Goal: Book appointment/travel/reservation

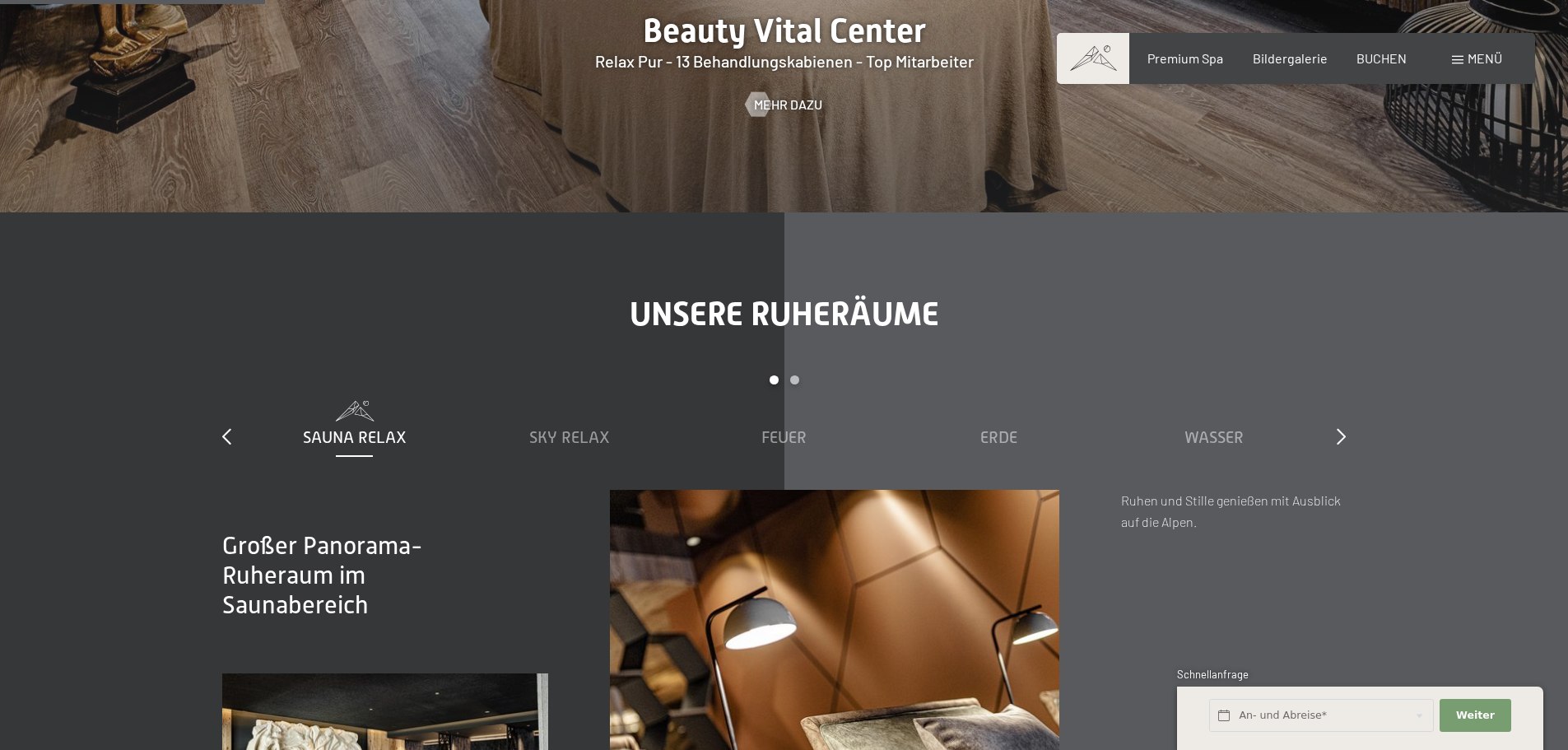
scroll to position [2305, 0]
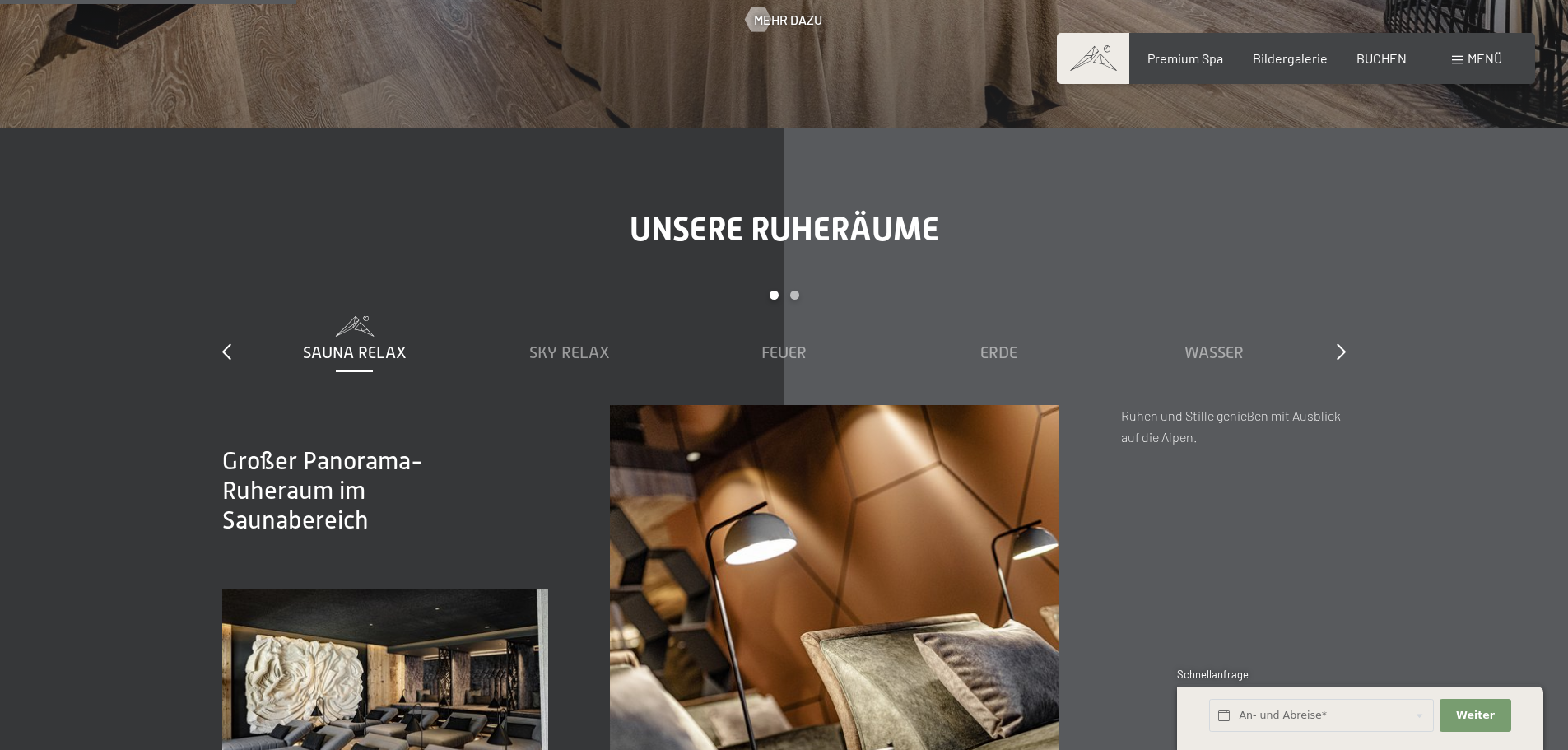
click at [1464, 58] on div "Menü" at bounding box center [1476, 58] width 50 height 18
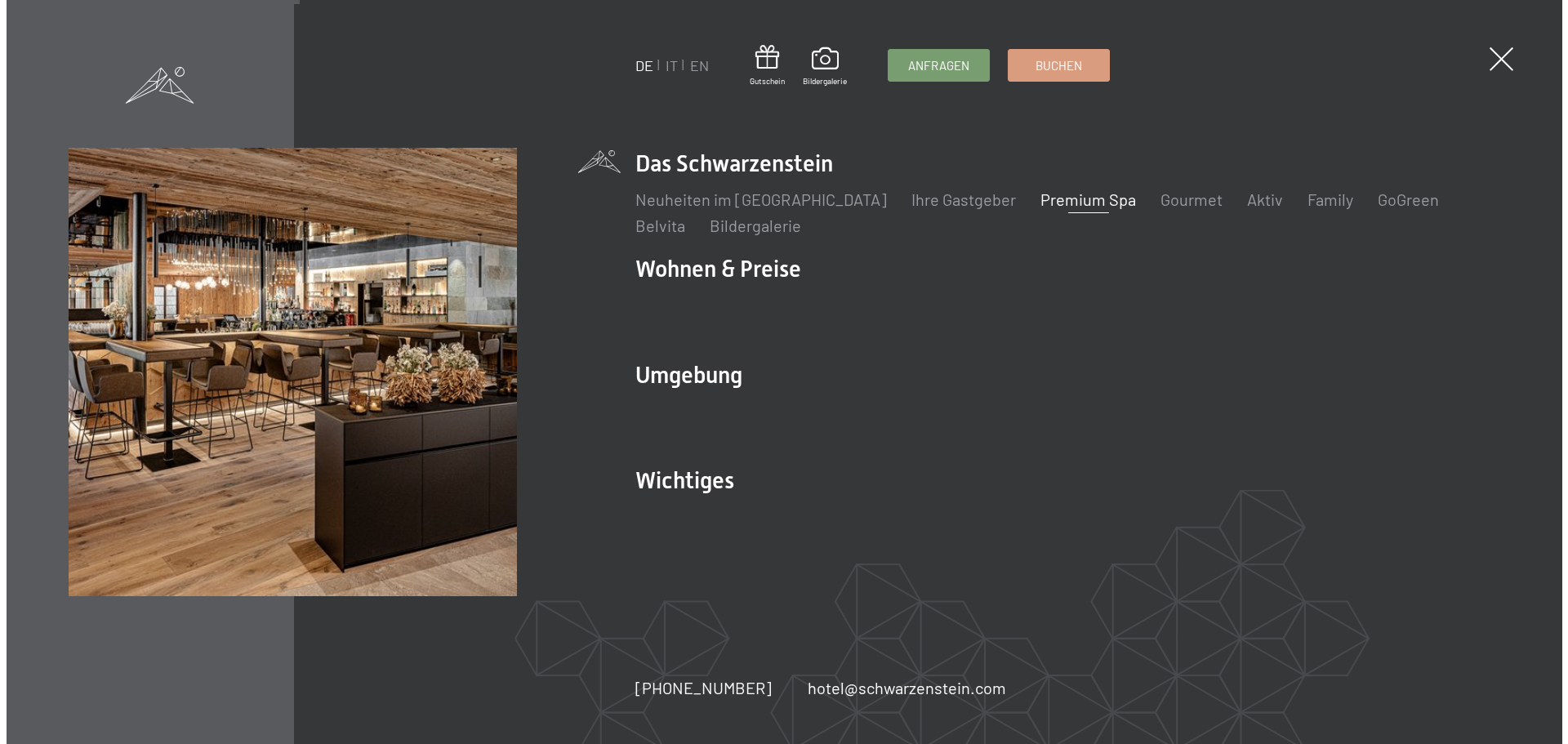
scroll to position [2291, 0]
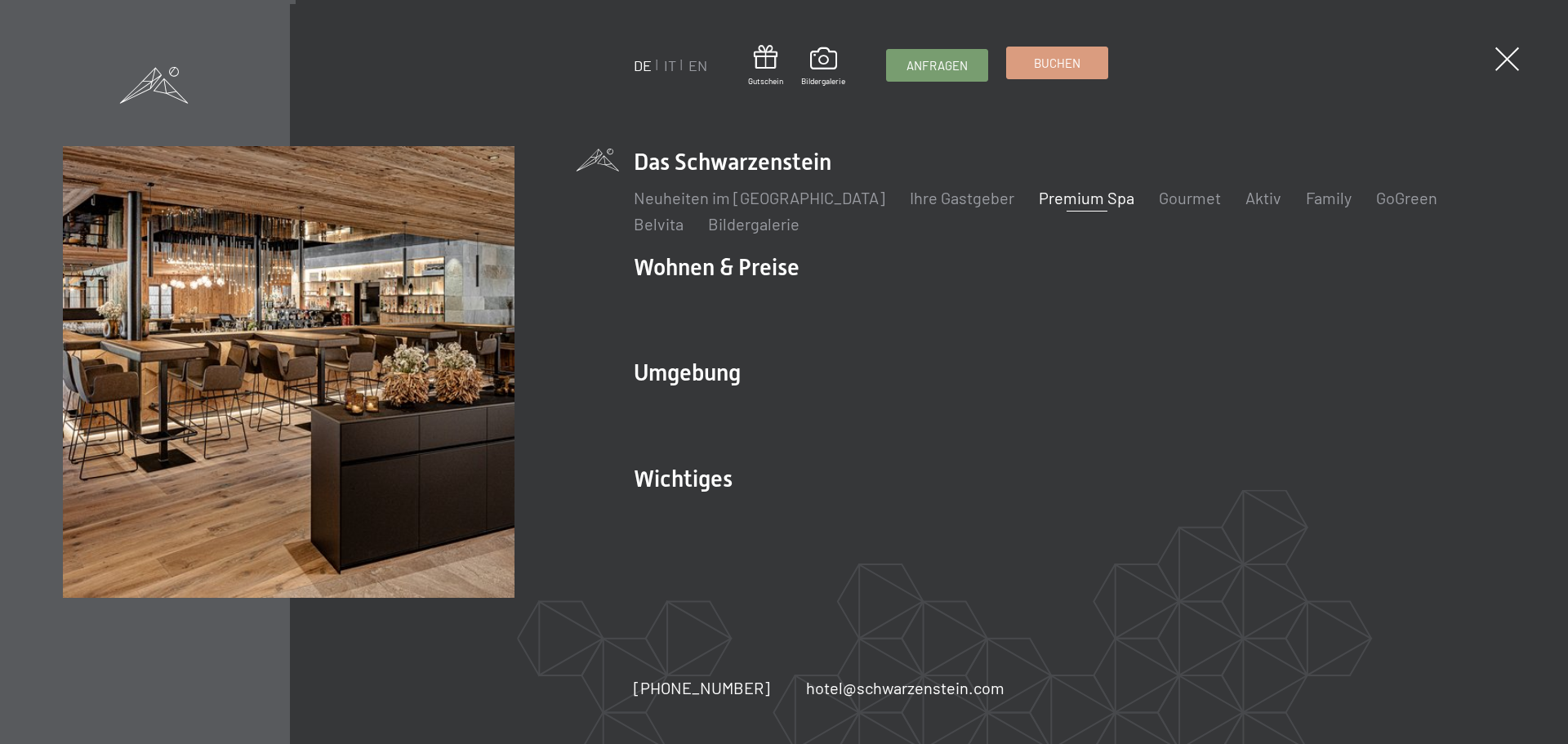
click at [1045, 66] on span "Buchen" at bounding box center [1057, 63] width 47 height 17
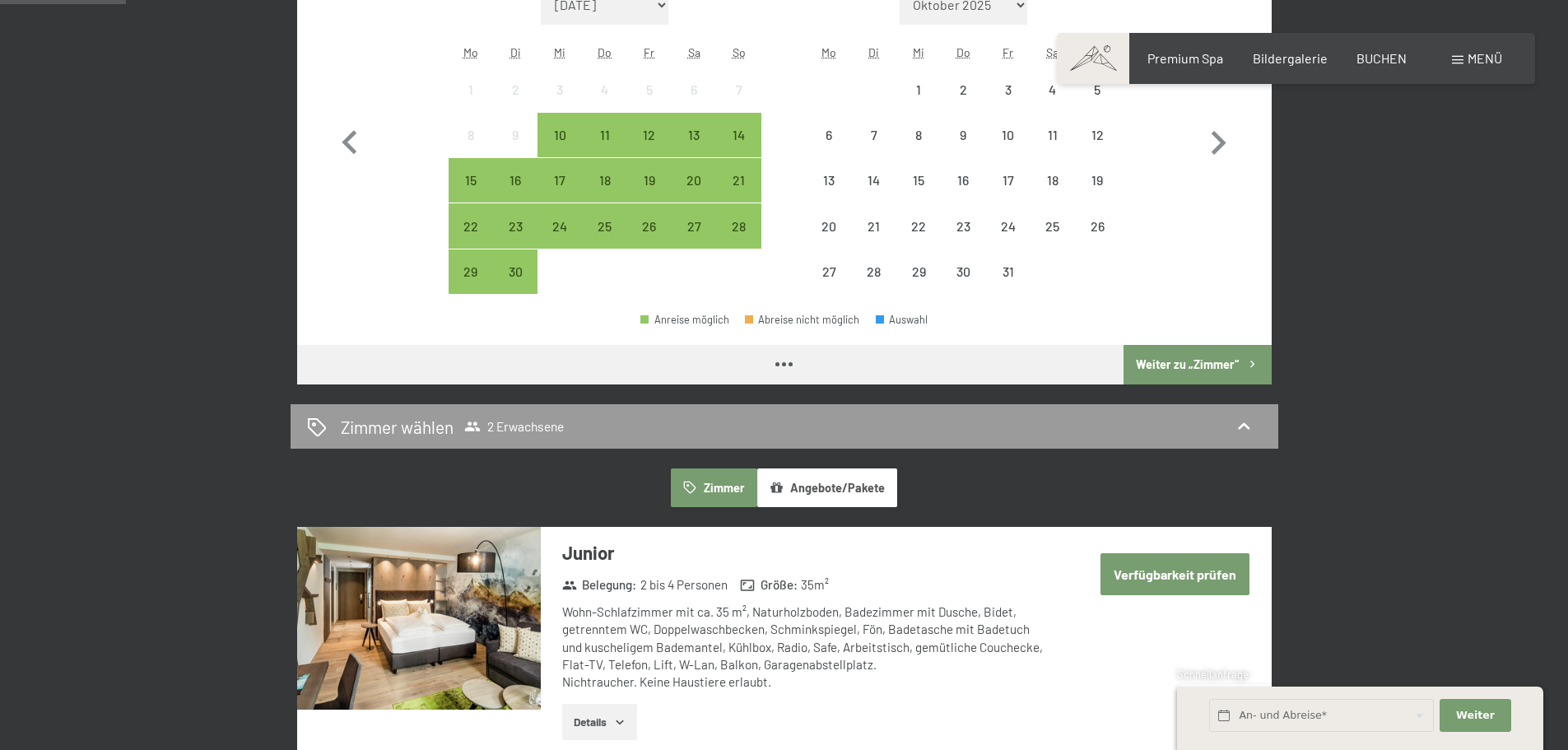
scroll to position [412, 0]
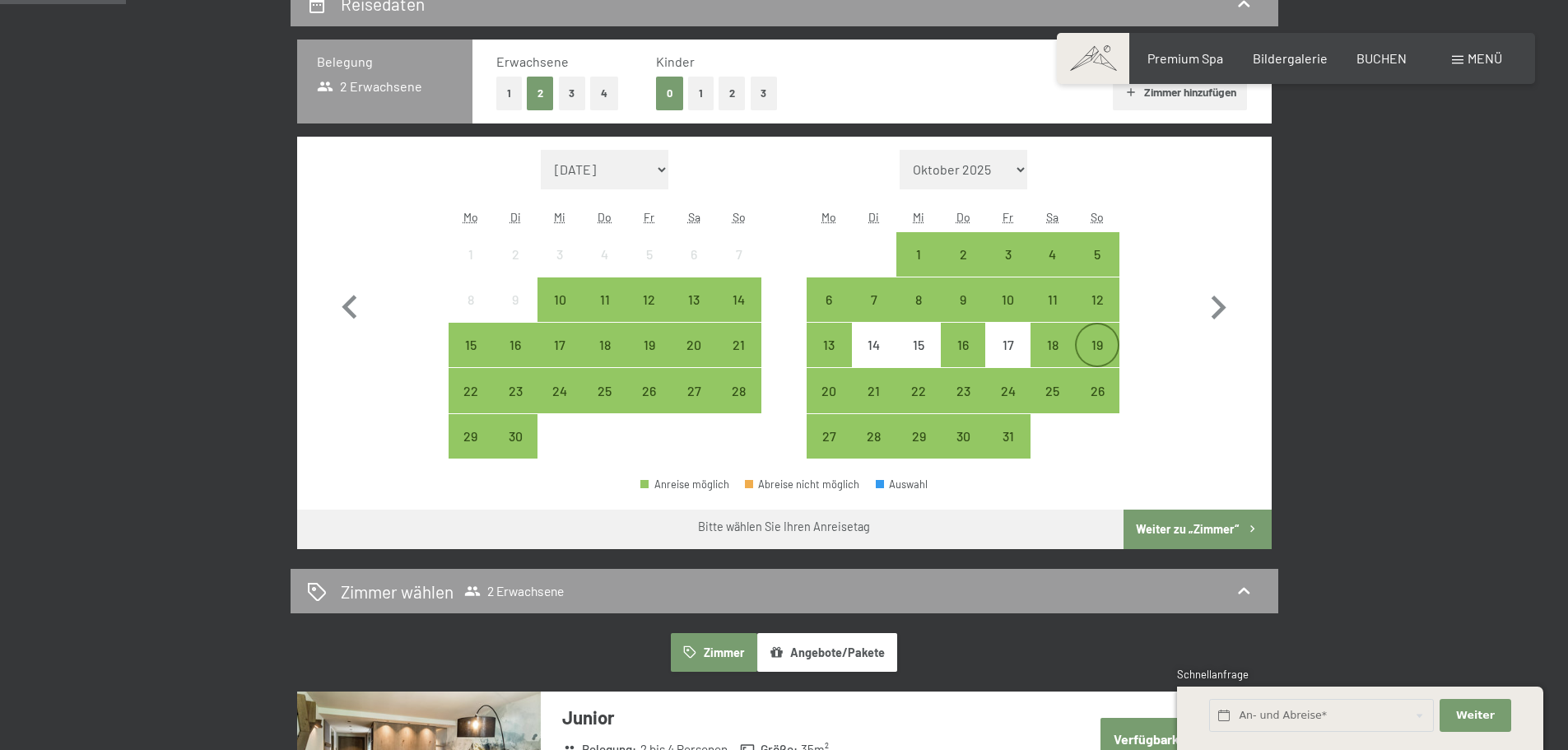
click at [1090, 353] on div "19" at bounding box center [1096, 358] width 41 height 41
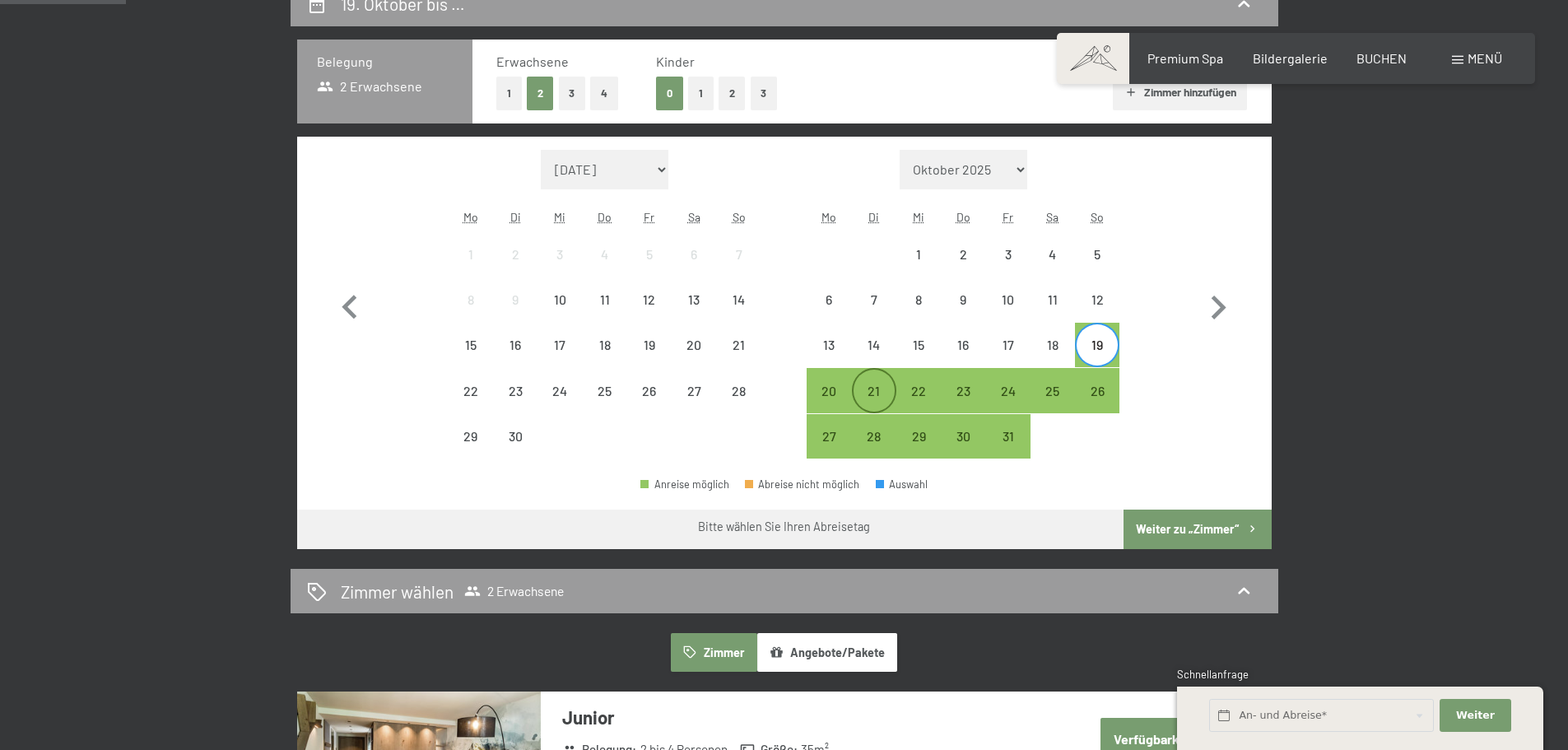
click at [872, 399] on div "21" at bounding box center [873, 404] width 41 height 41
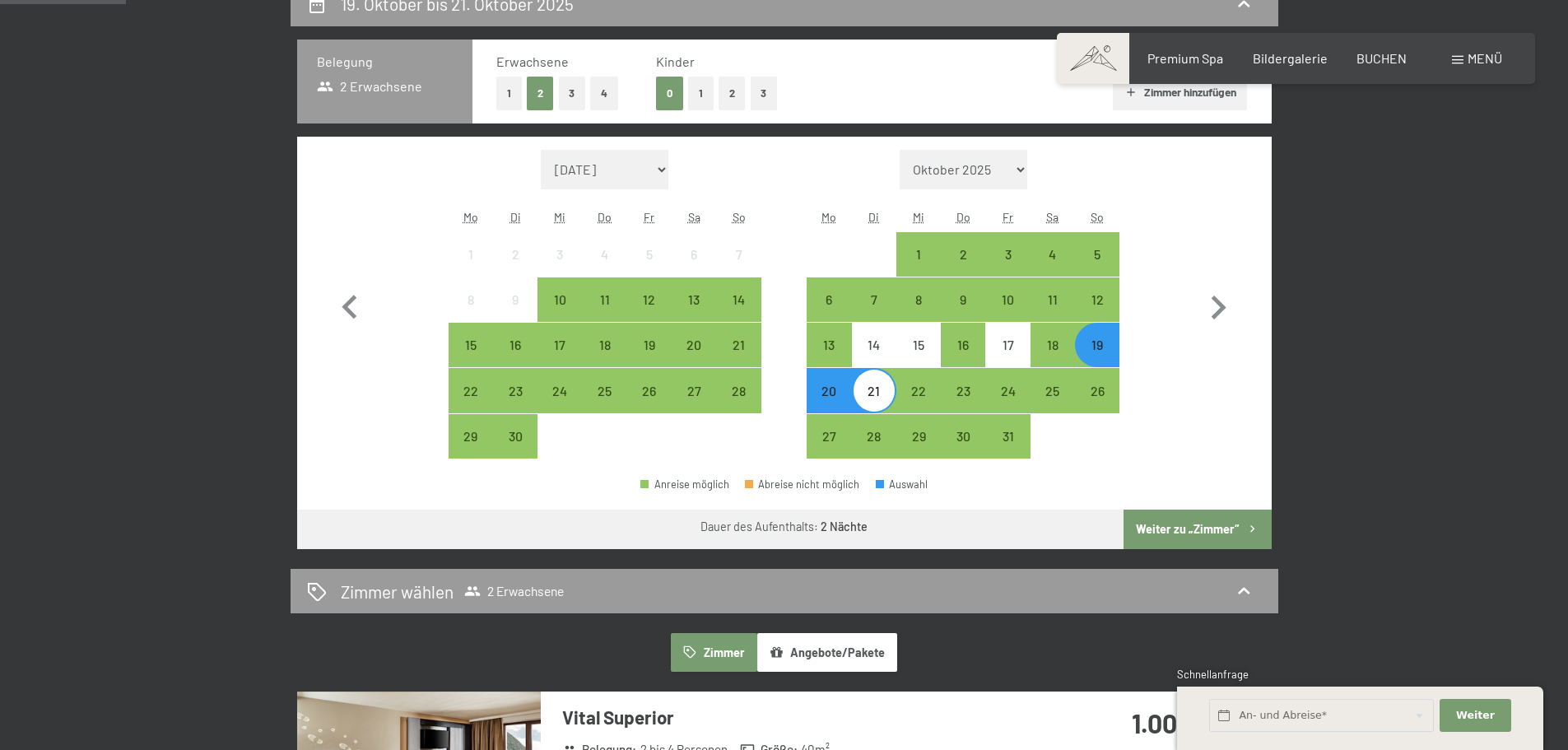
click at [1211, 531] on button "Weiter zu „Zimmer“" at bounding box center [1197, 530] width 148 height 40
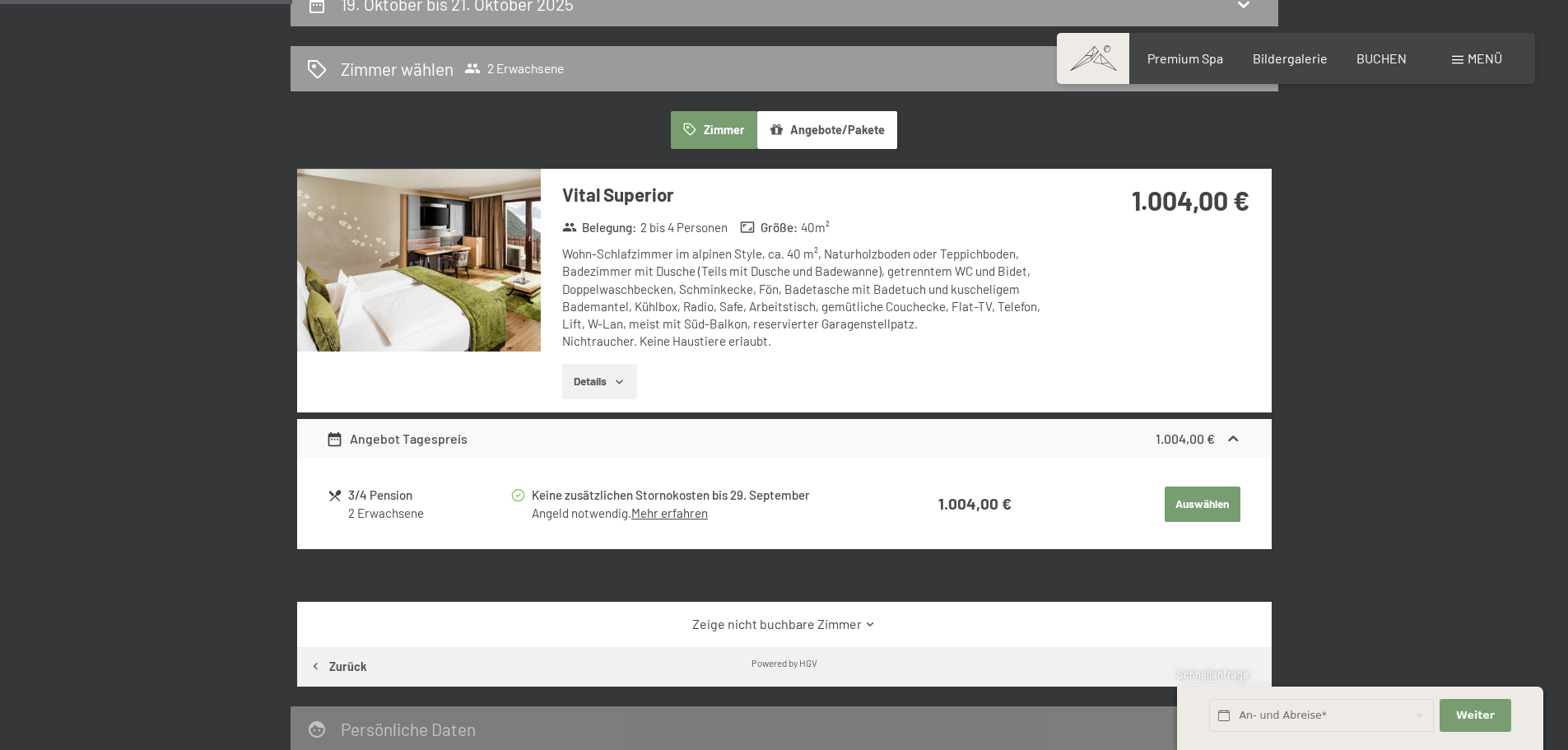
scroll to position [393, 0]
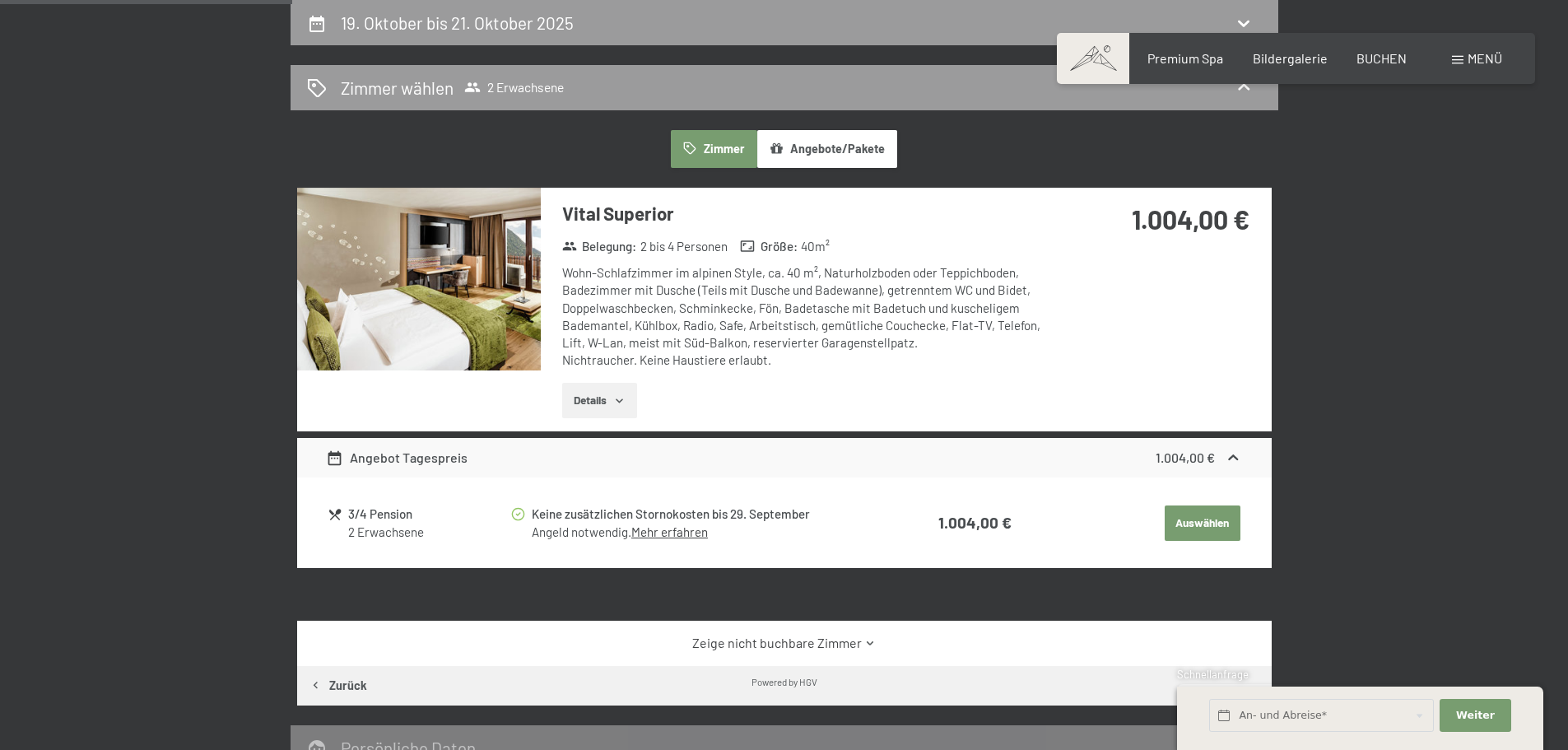
click at [479, 336] on img at bounding box center [419, 279] width 244 height 183
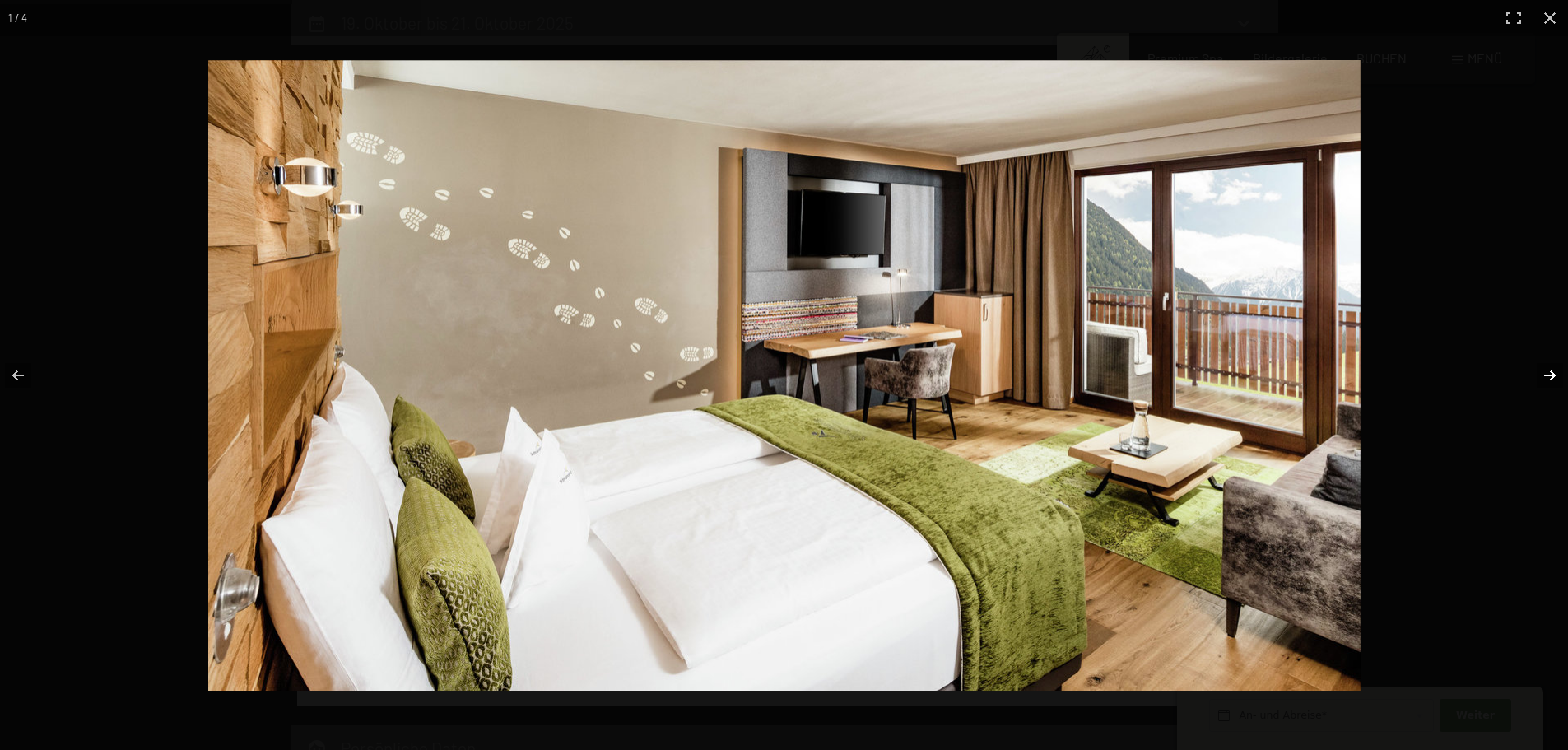
click at [1545, 382] on button "button" at bounding box center [1540, 375] width 58 height 83
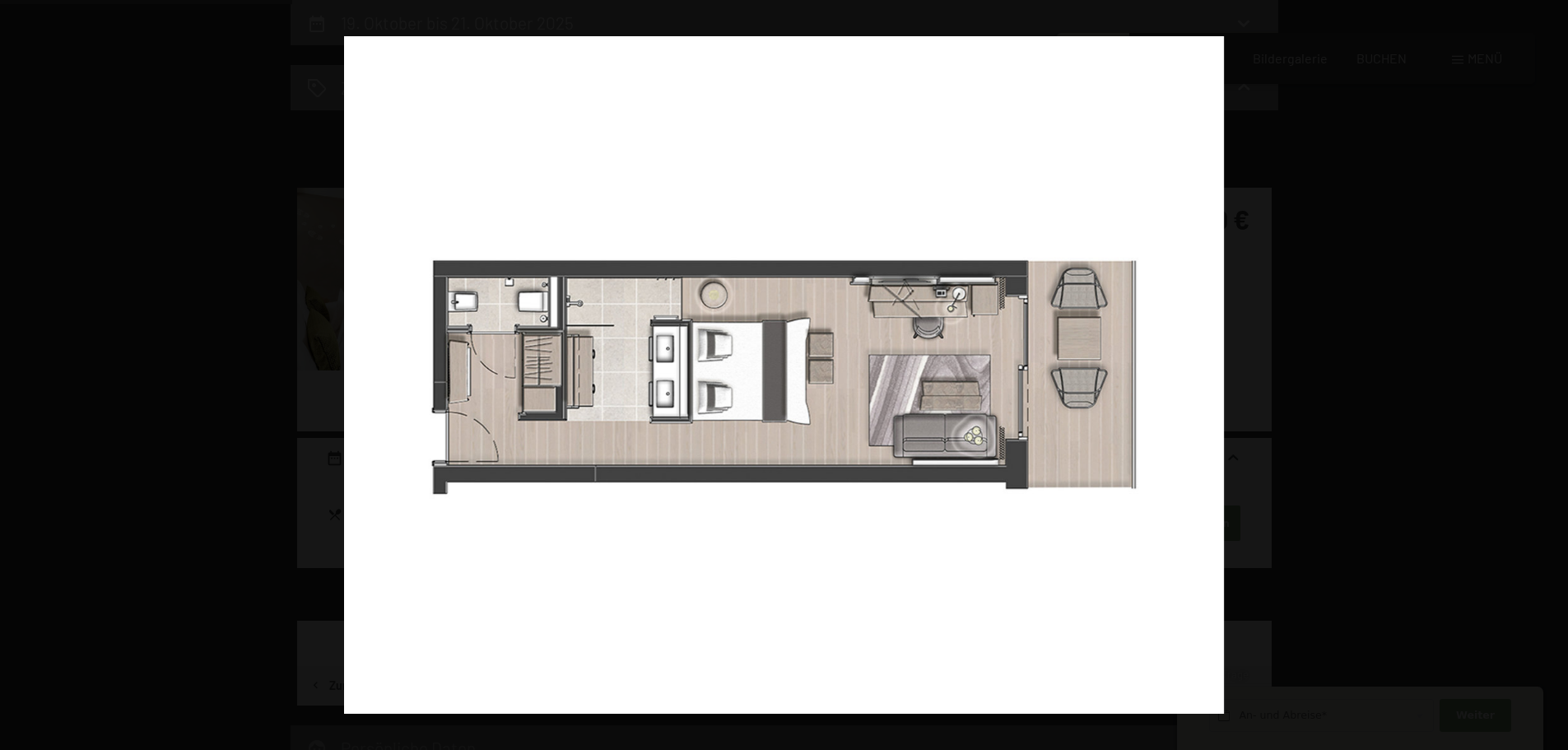
click at [1545, 382] on button "button" at bounding box center [1540, 375] width 58 height 83
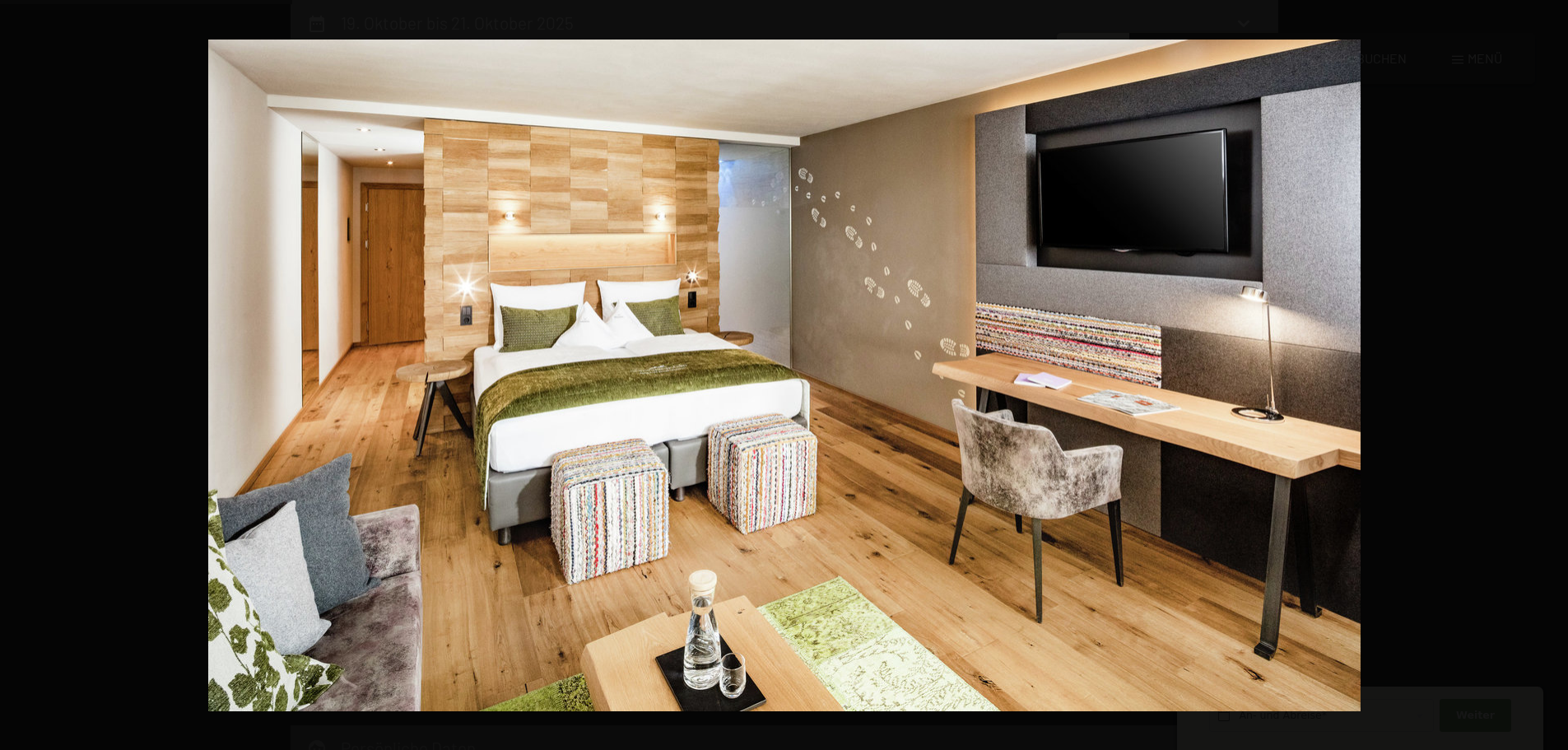
click at [1545, 382] on button "button" at bounding box center [1540, 375] width 58 height 83
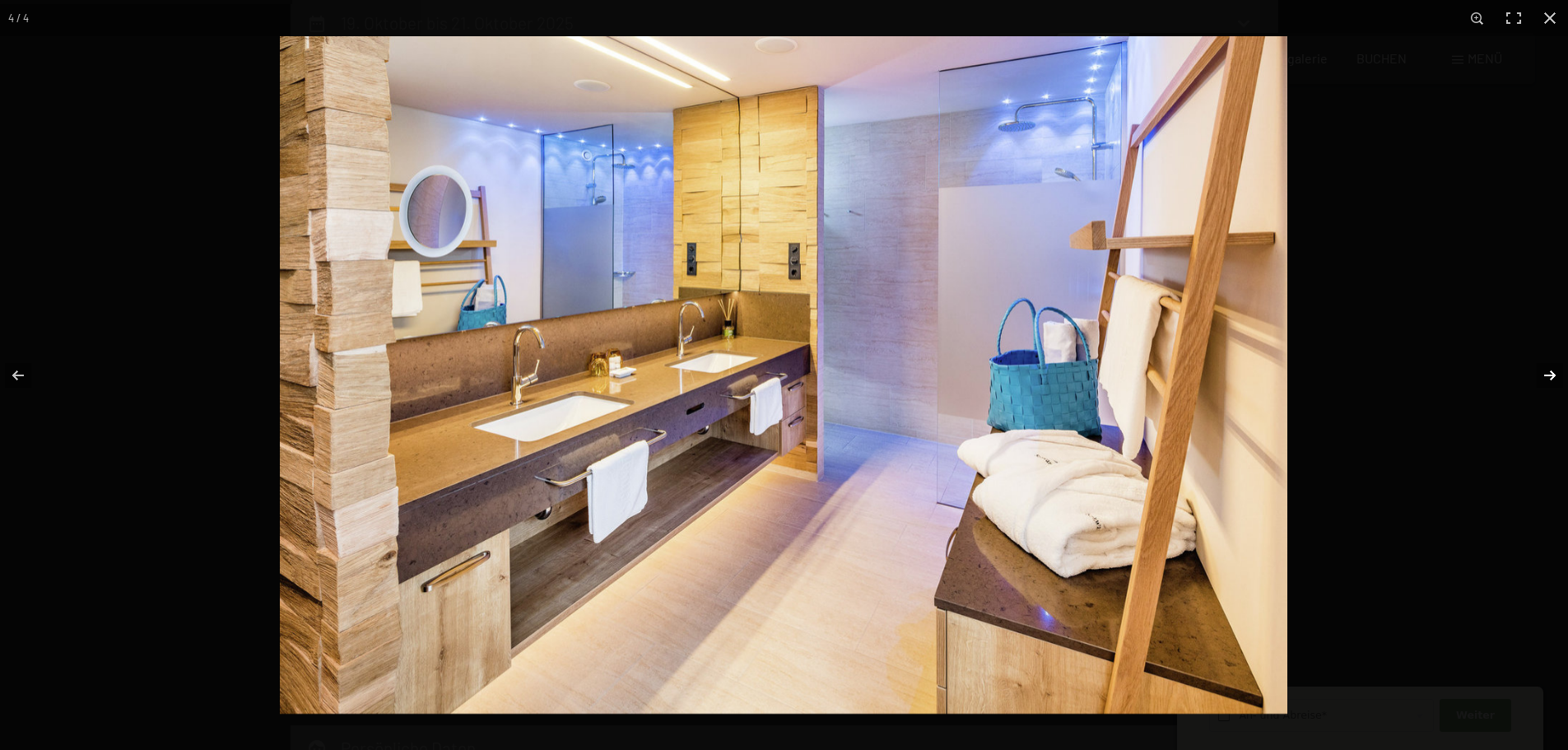
click at [1545, 381] on button "button" at bounding box center [1540, 375] width 58 height 83
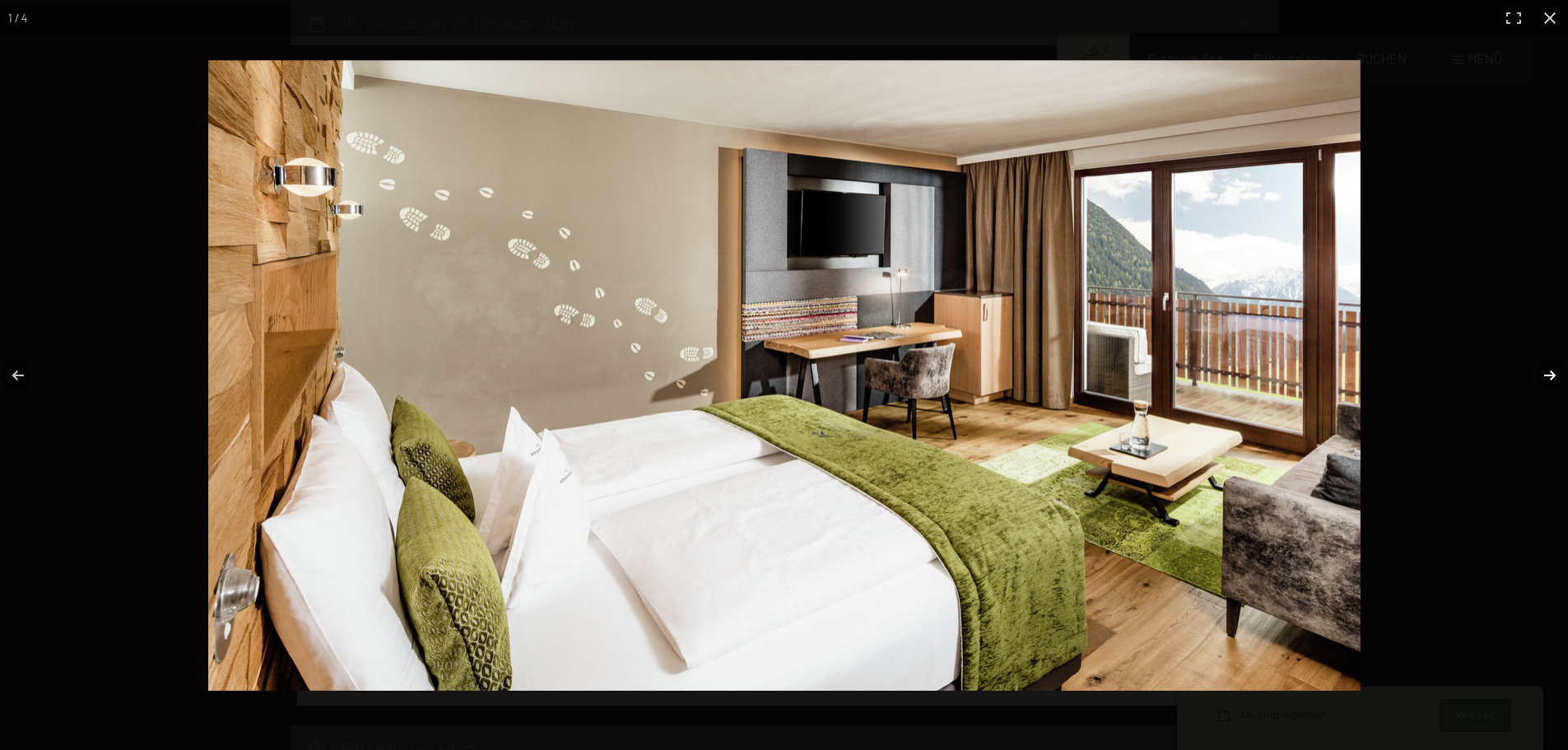
click at [1545, 381] on button "button" at bounding box center [1540, 375] width 58 height 83
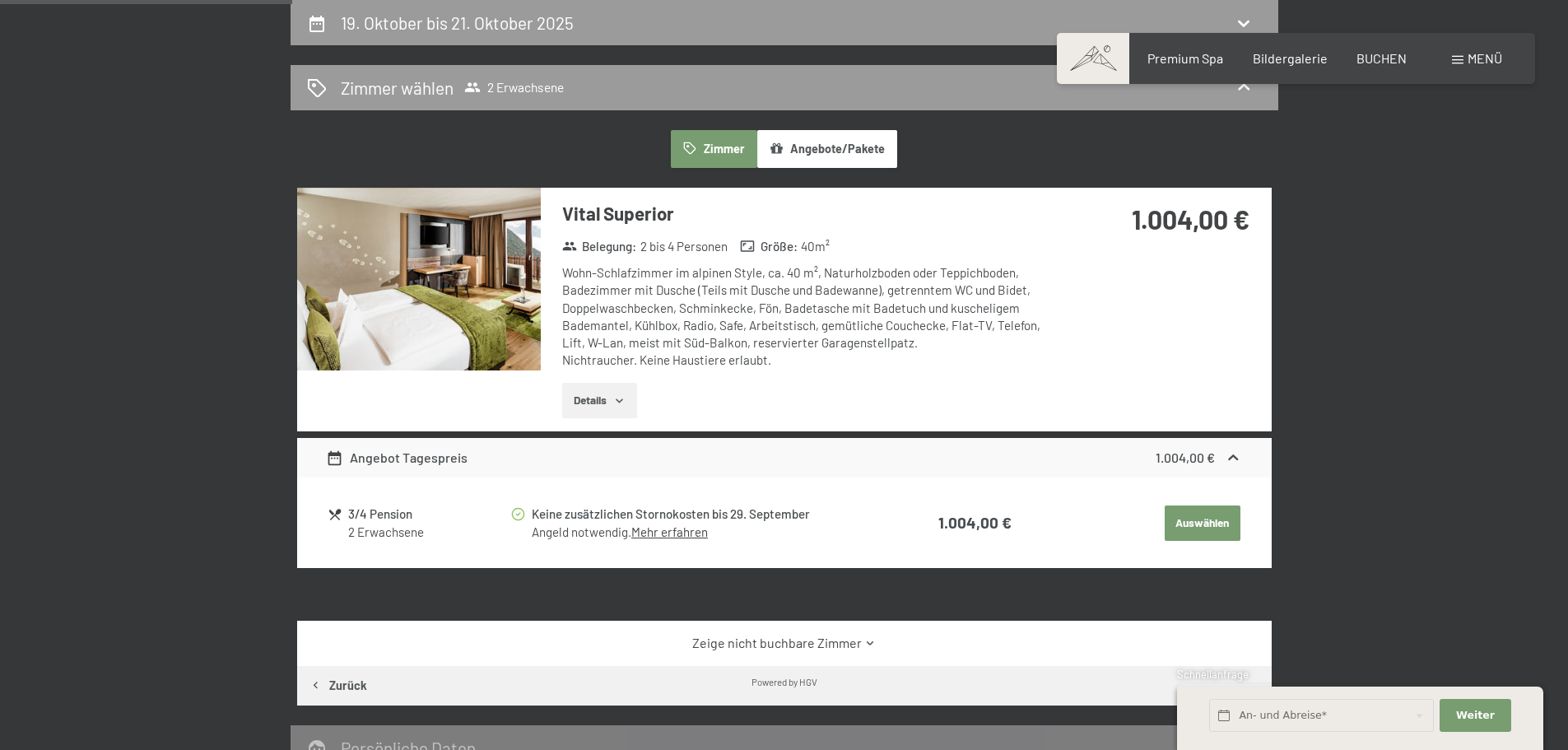
click at [0, 0] on button "button" at bounding box center [0, 0] width 0 height 0
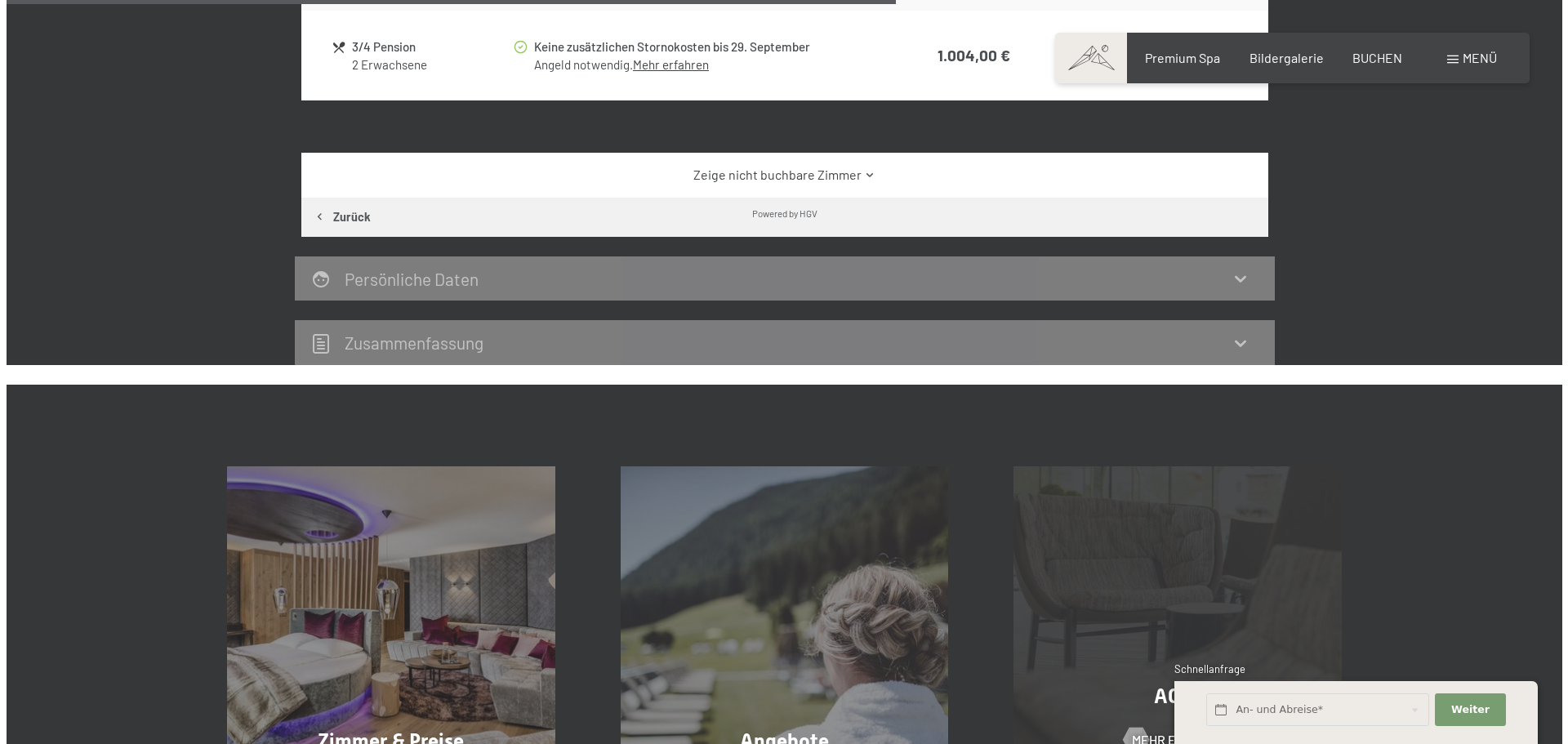
scroll to position [471, 0]
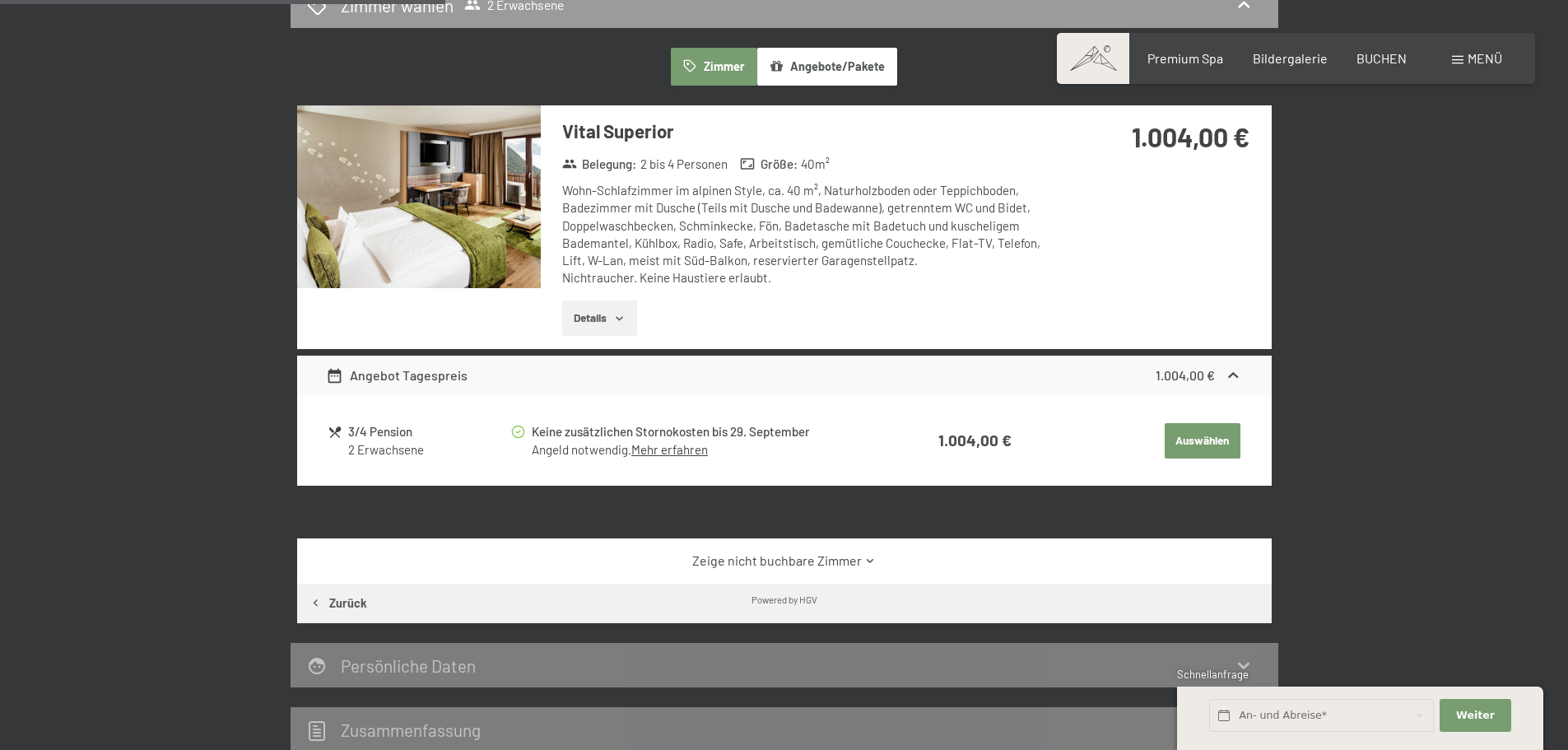
click at [1466, 58] on div "Menü" at bounding box center [1476, 58] width 50 height 18
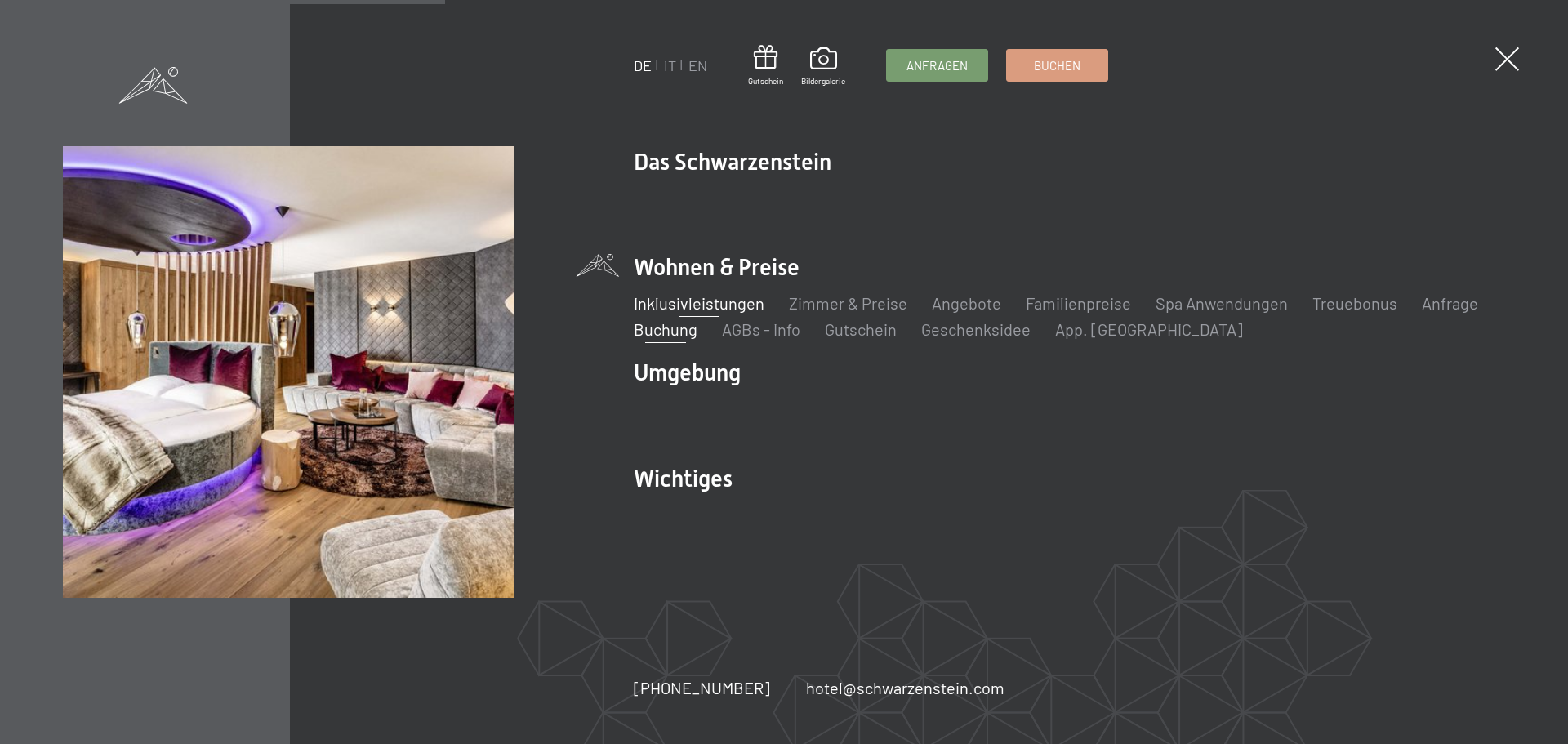
click at [720, 301] on link "Inklusivleistungen" at bounding box center [698, 303] width 130 height 20
